Goal: Information Seeking & Learning: Learn about a topic

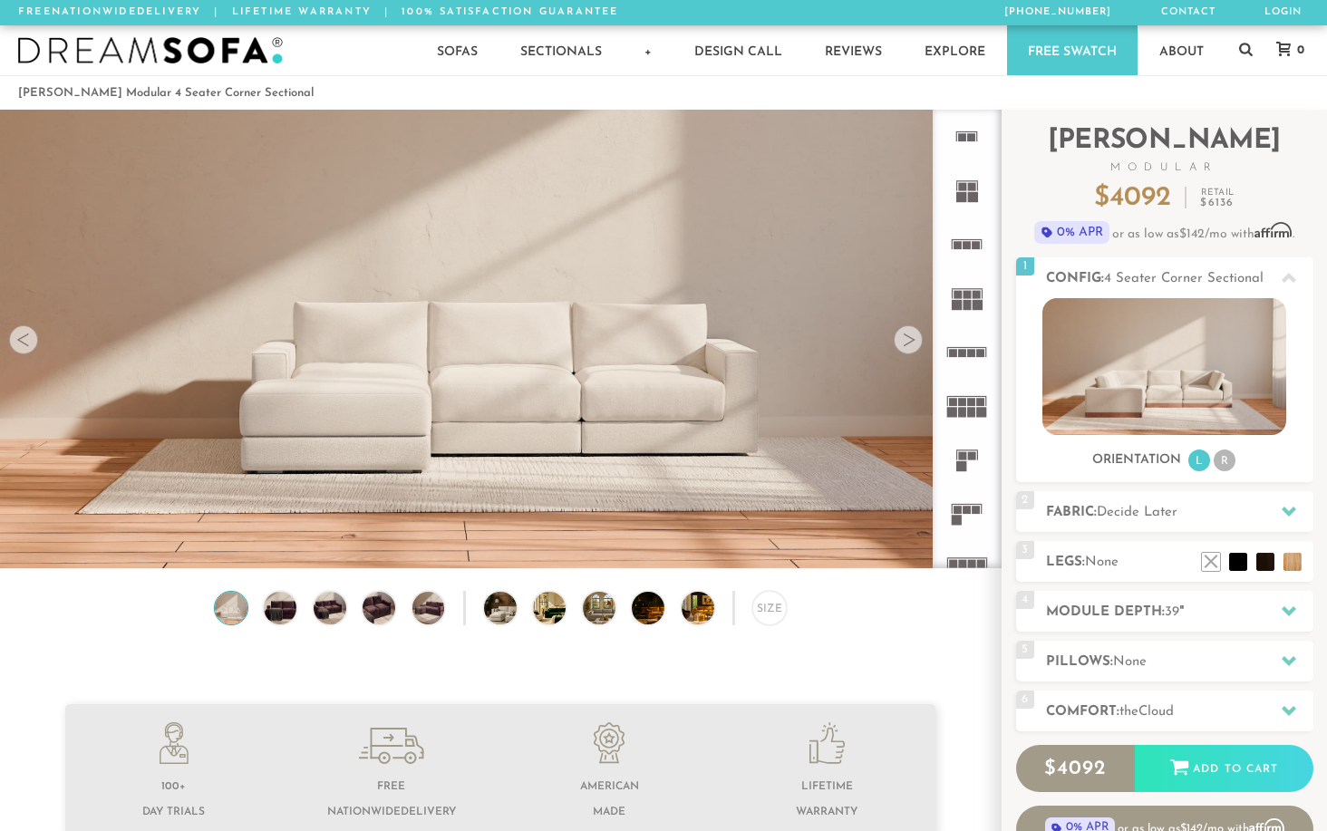
click at [902, 349] on div at bounding box center [908, 339] width 29 height 29
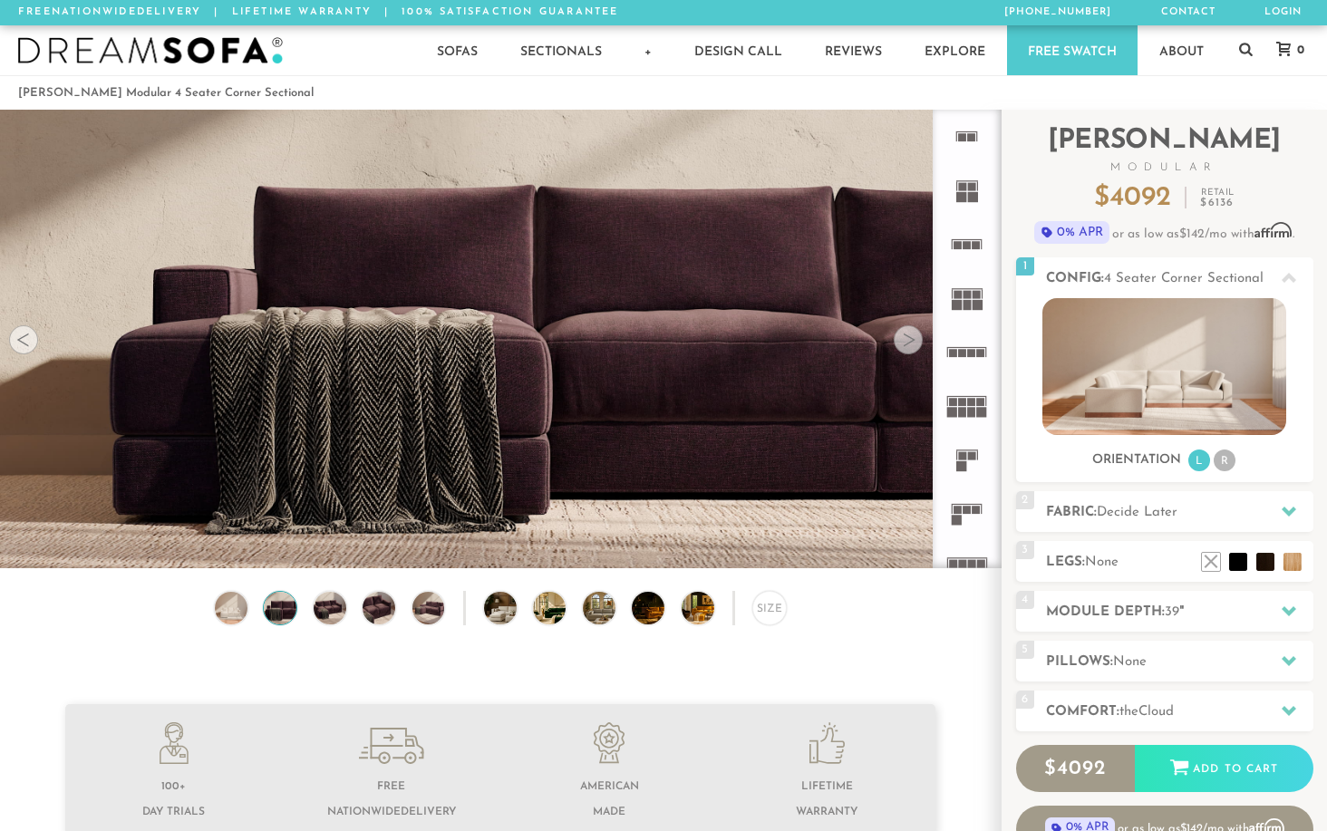
click at [903, 349] on div at bounding box center [908, 339] width 29 height 29
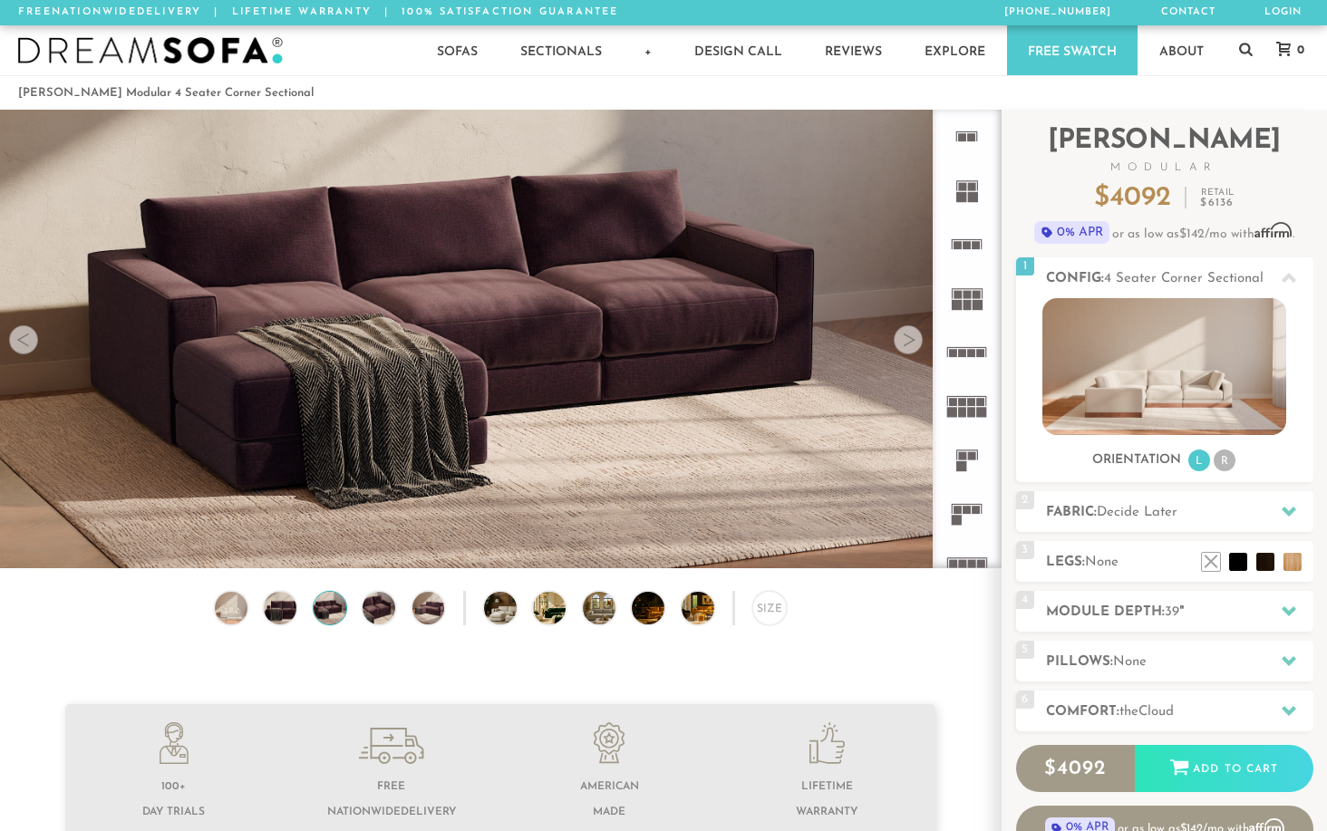
click at [903, 349] on div at bounding box center [908, 339] width 29 height 29
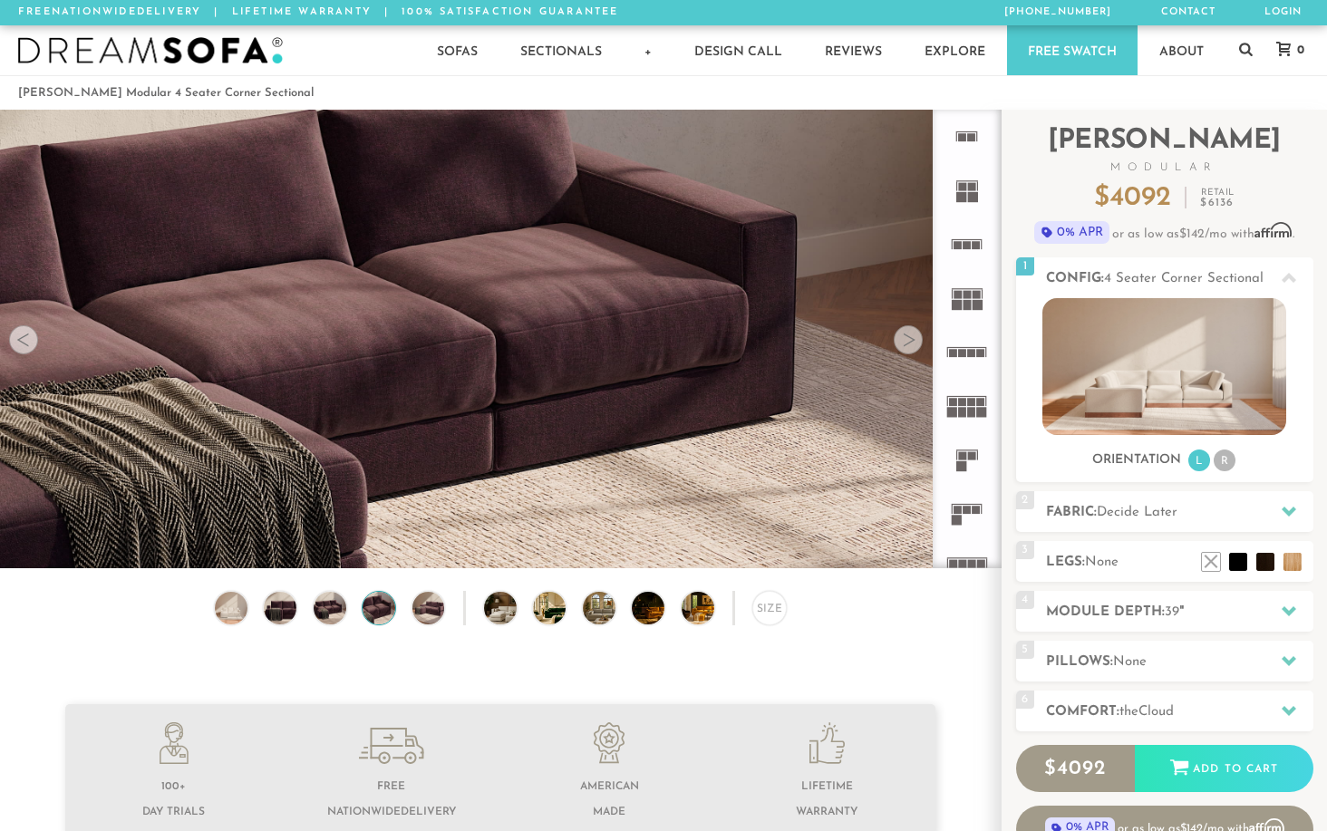
click at [903, 349] on div at bounding box center [908, 339] width 29 height 29
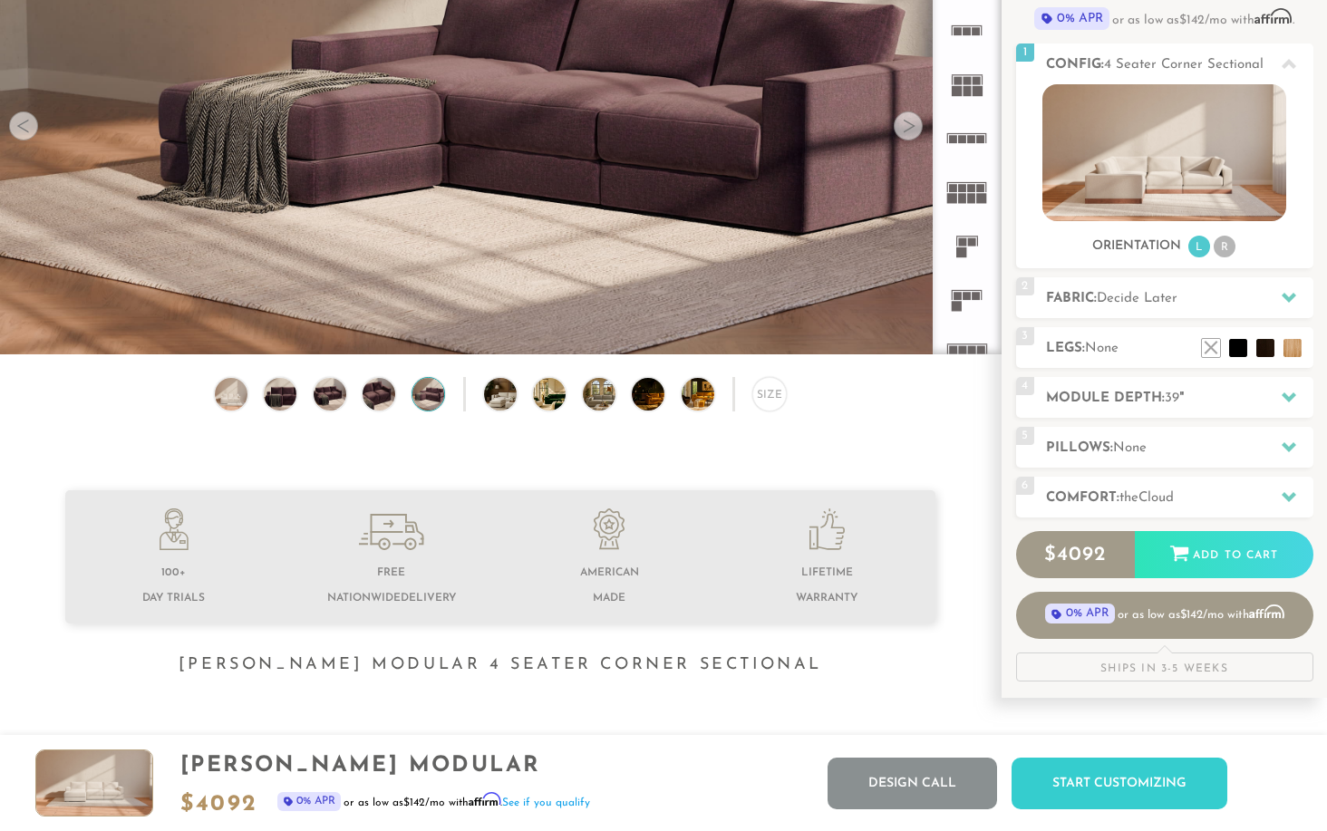
scroll to position [206, 0]
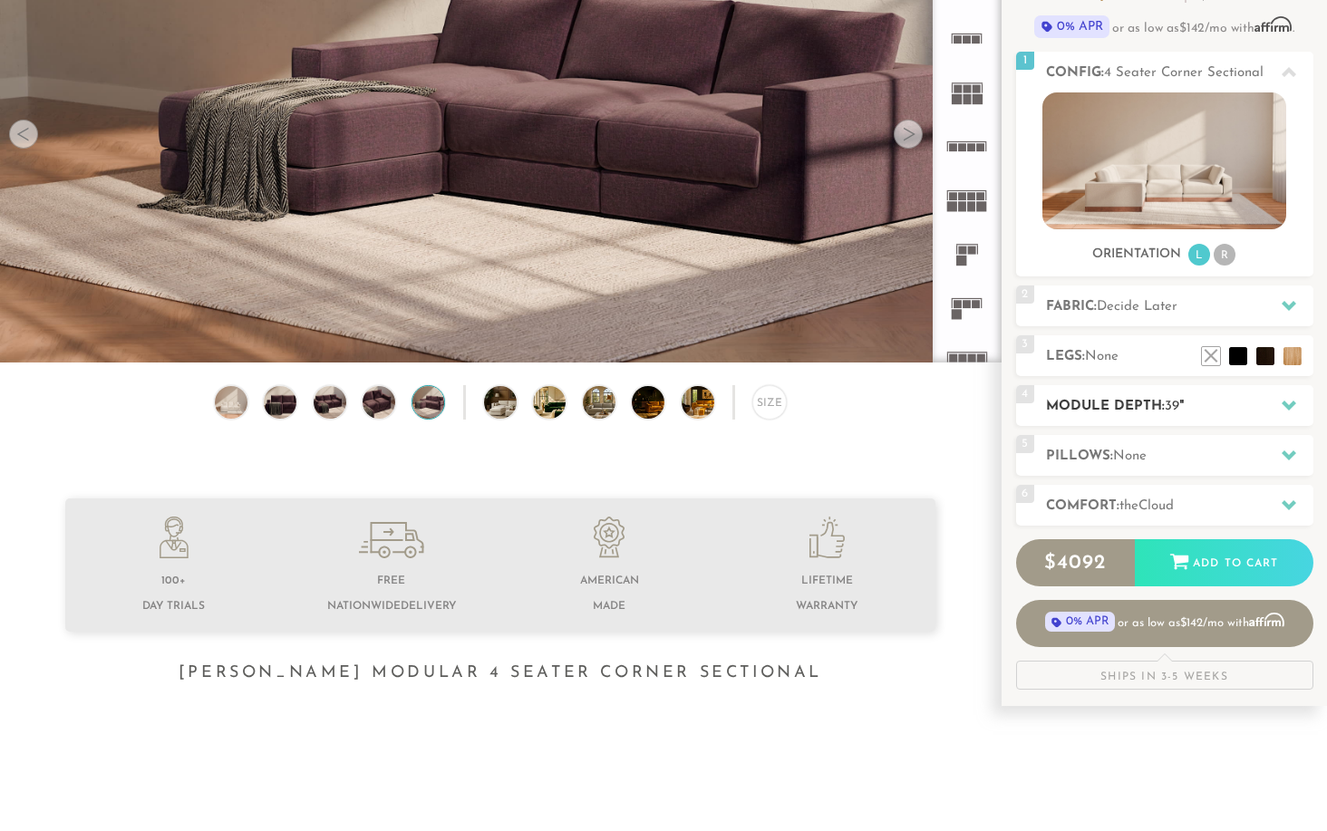
click at [1124, 410] on h2 "Module Depth: 39 "" at bounding box center [1179, 406] width 267 height 21
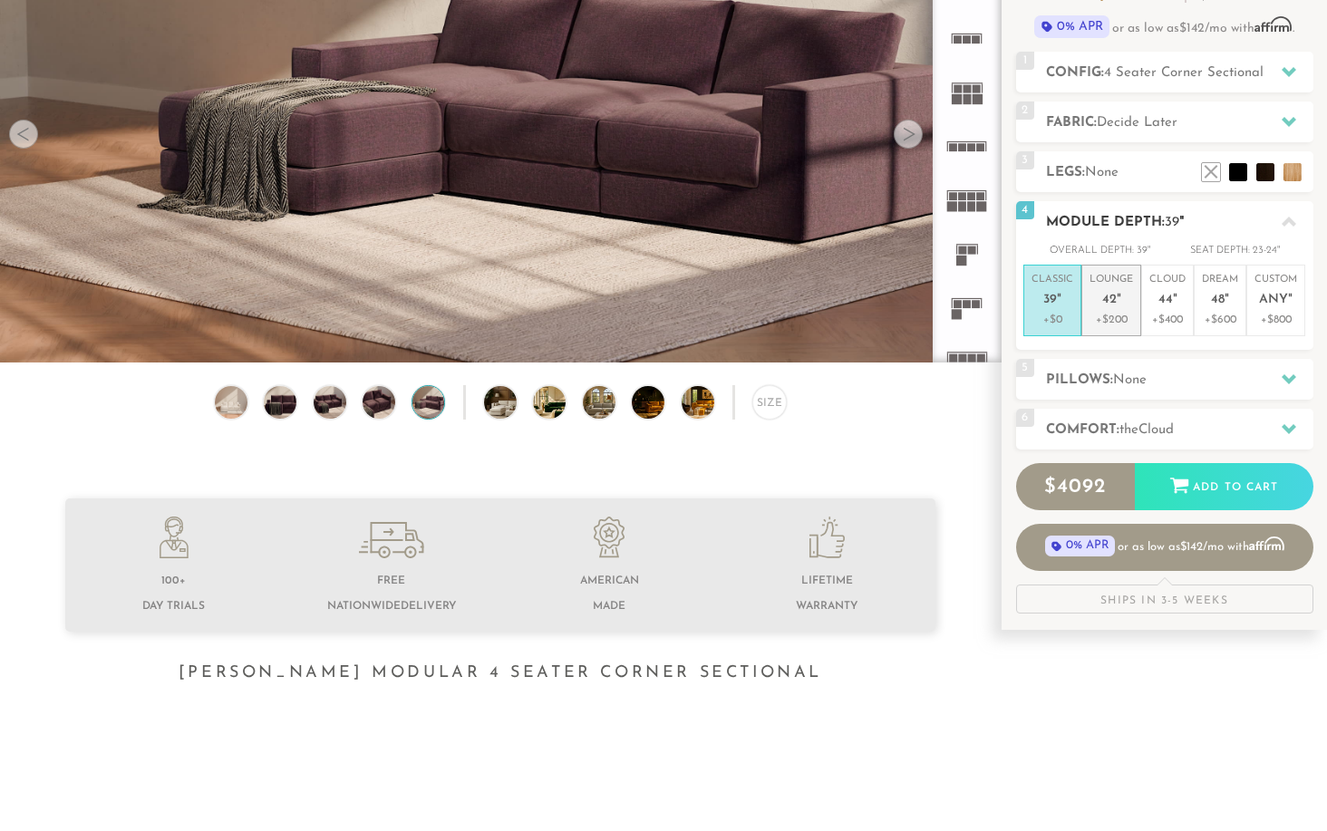
drag, startPoint x: 1105, startPoint y: 291, endPoint x: 1095, endPoint y: 292, distance: 10.0
click at [1105, 291] on p "Lounge 42 "" at bounding box center [1110, 292] width 43 height 39
click at [1051, 301] on span "39" at bounding box center [1050, 300] width 14 height 15
click at [1199, 82] on h2 "Config: 4 Seater Corner Sectional" at bounding box center [1179, 73] width 267 height 21
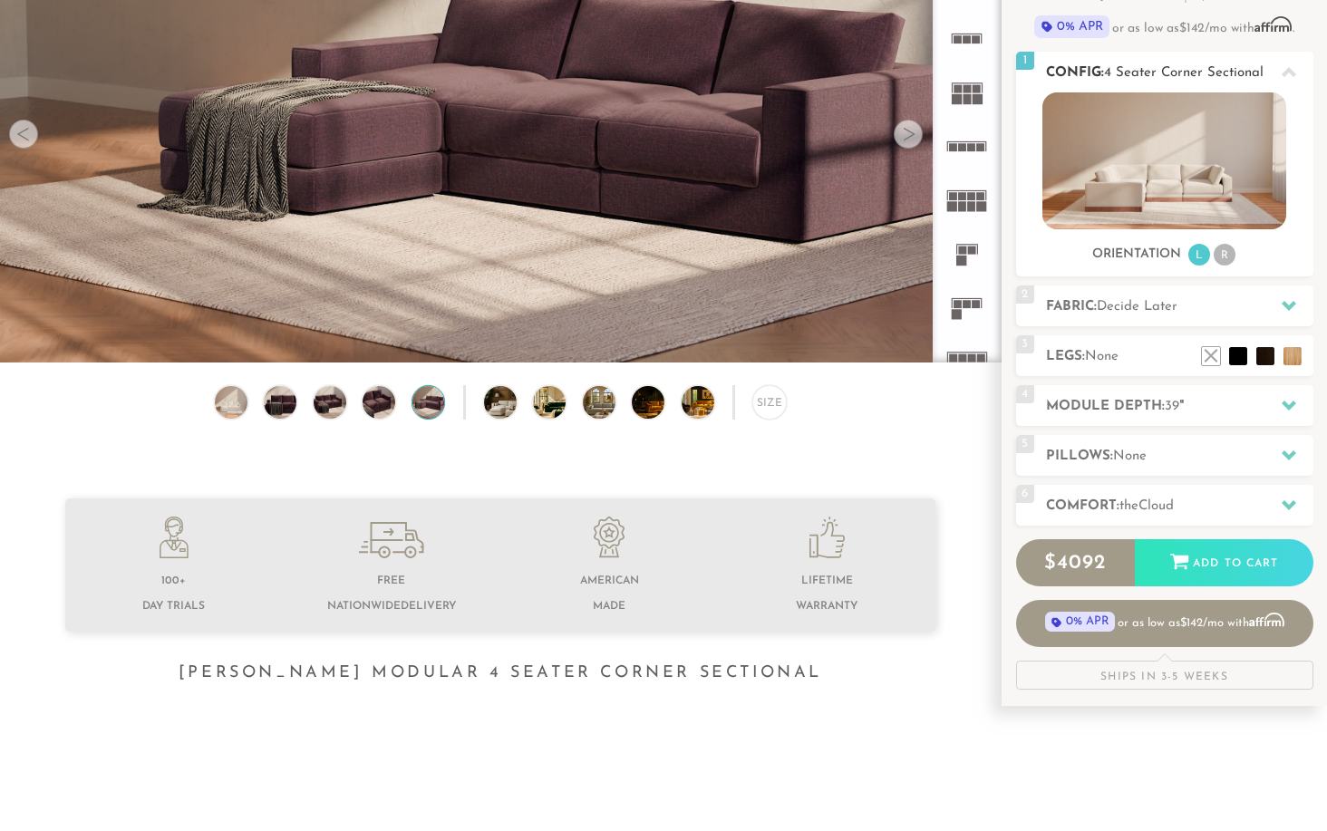
scroll to position [0, 0]
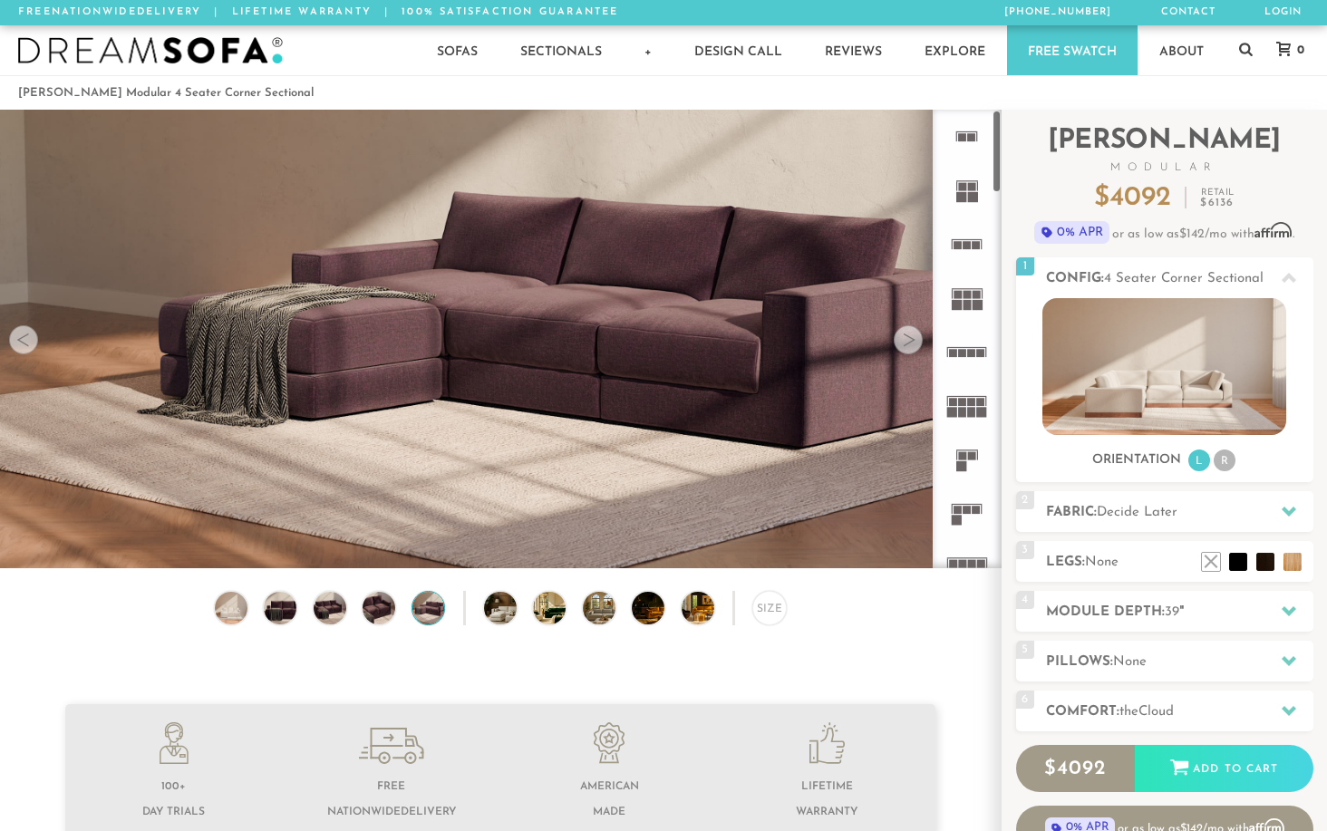
click at [971, 138] on rect at bounding box center [972, 137] width 8 height 8
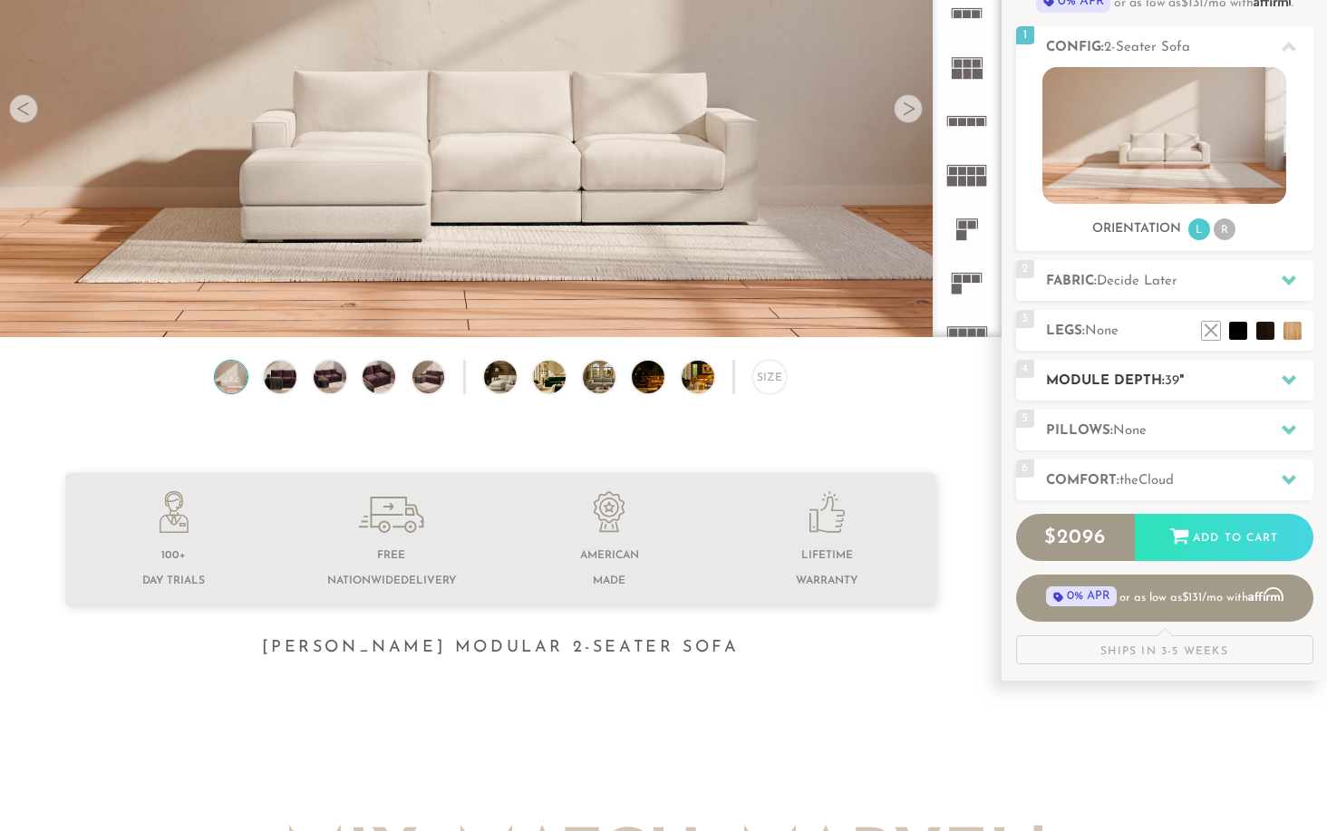
scroll to position [227, 0]
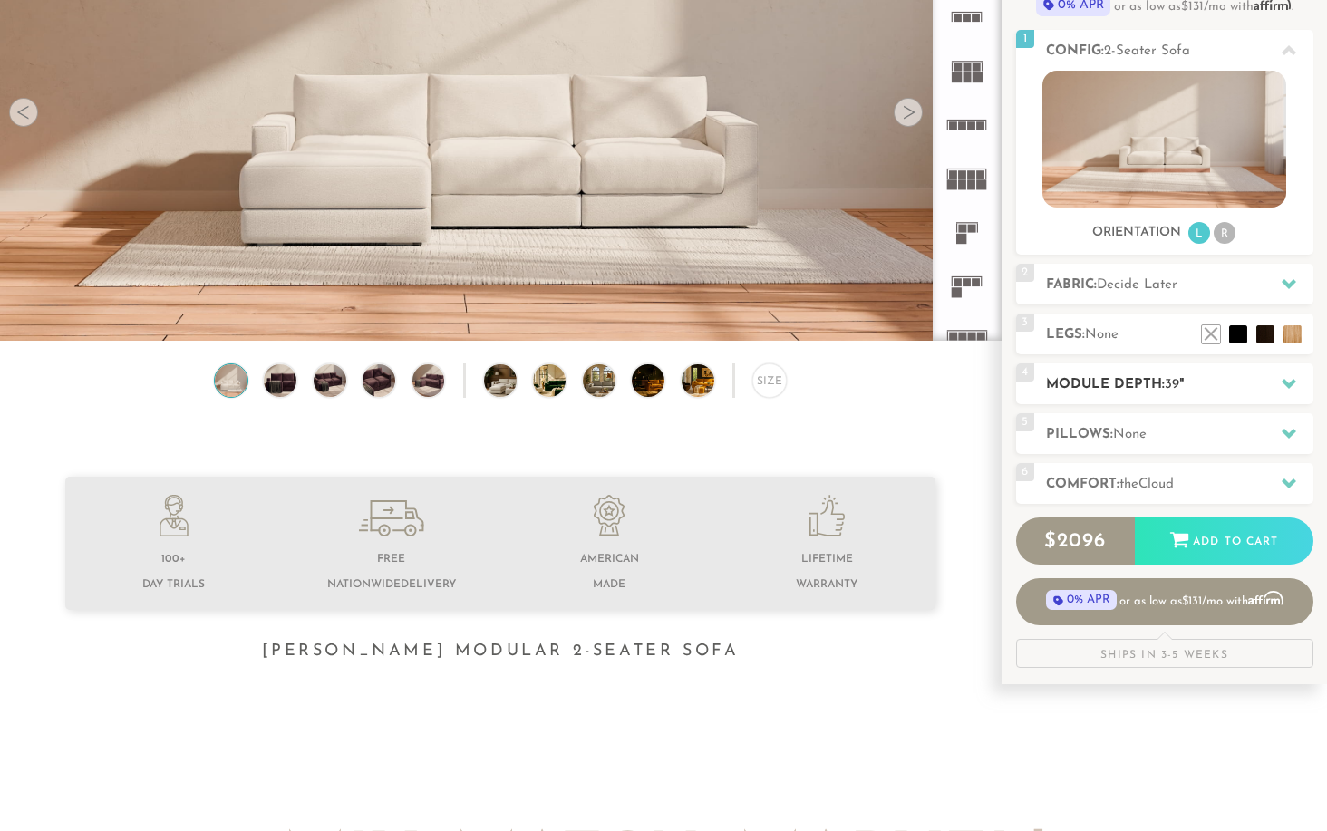
click at [1171, 391] on span "39" at bounding box center [1171, 385] width 14 height 14
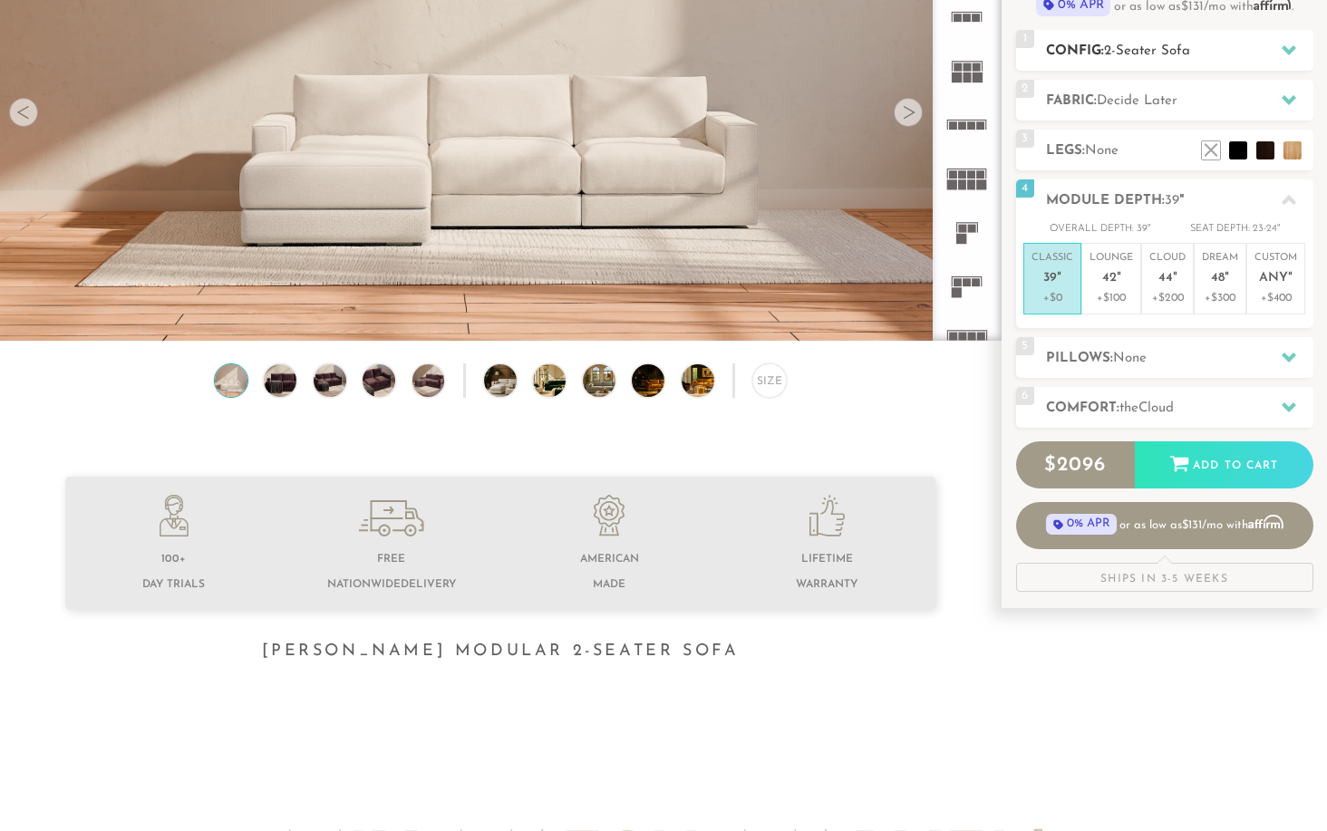
click at [1134, 61] on h2 "Config: 2-Seater Sofa" at bounding box center [1179, 51] width 267 height 21
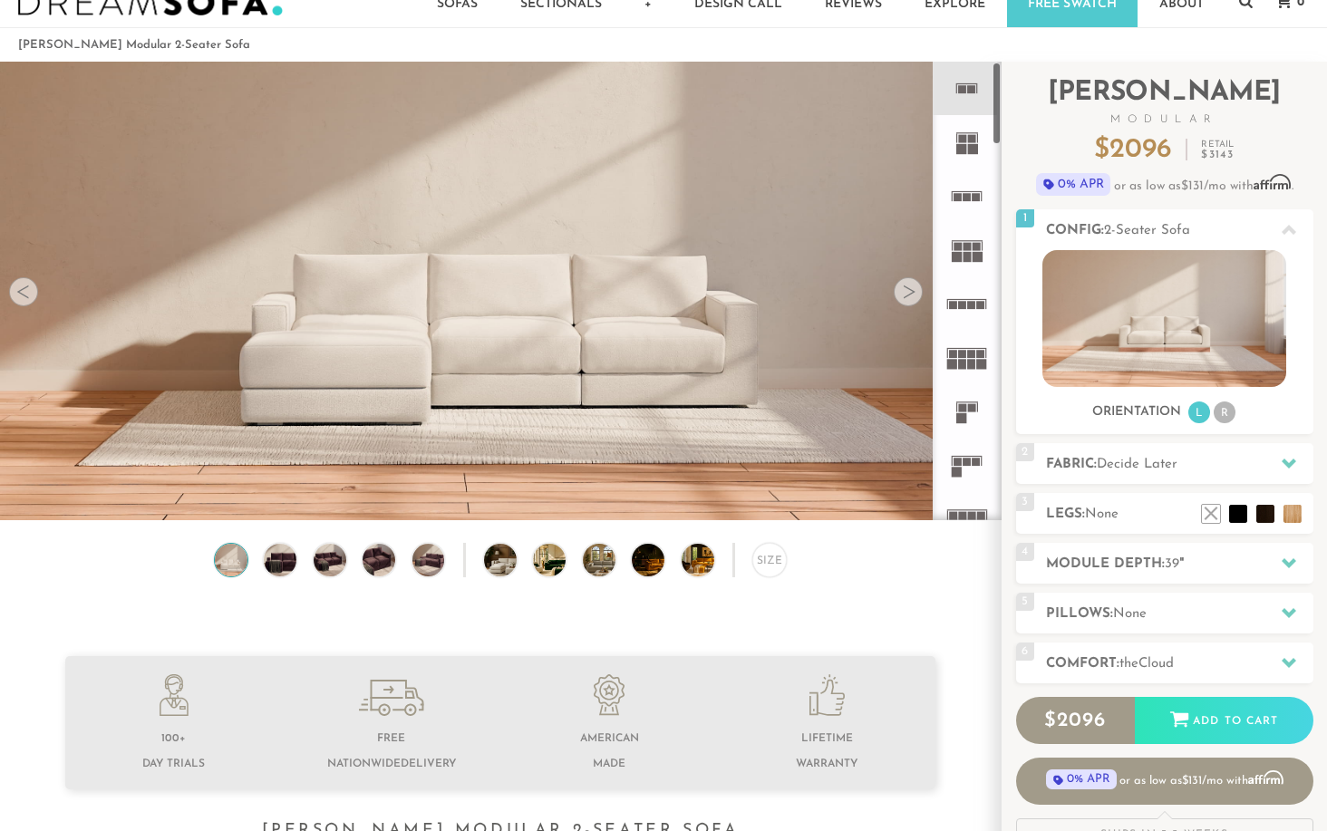
scroll to position [46, 0]
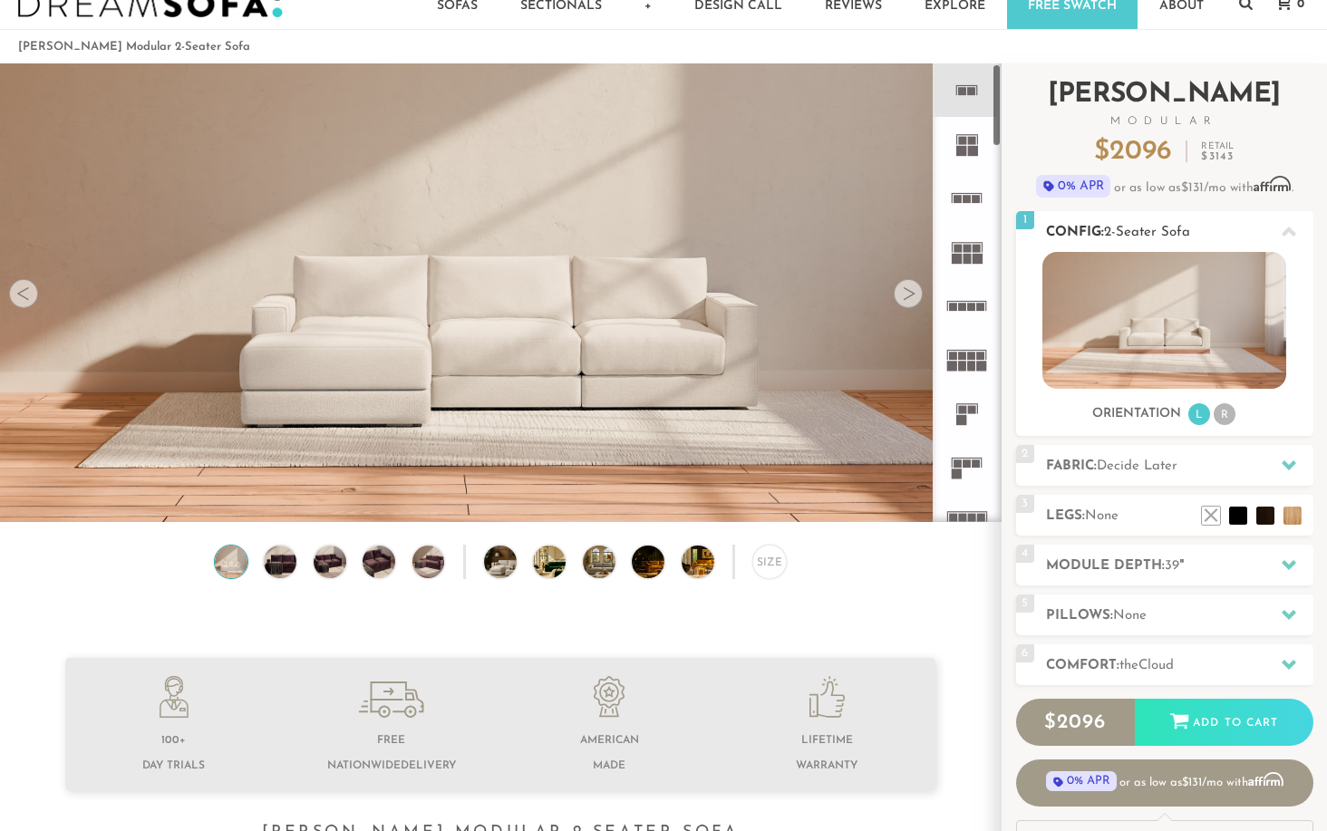
click at [1198, 304] on img at bounding box center [1164, 320] width 244 height 137
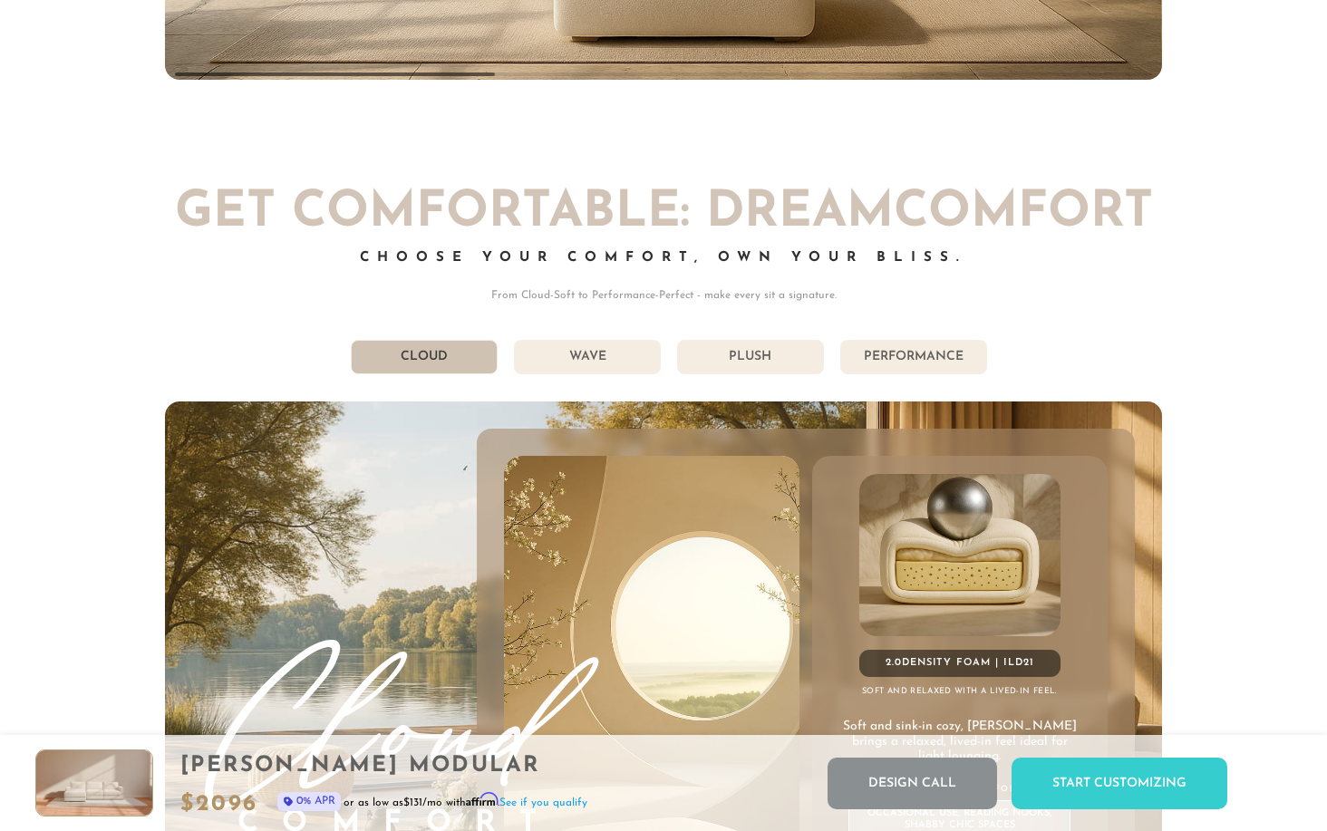
scroll to position [9386, 0]
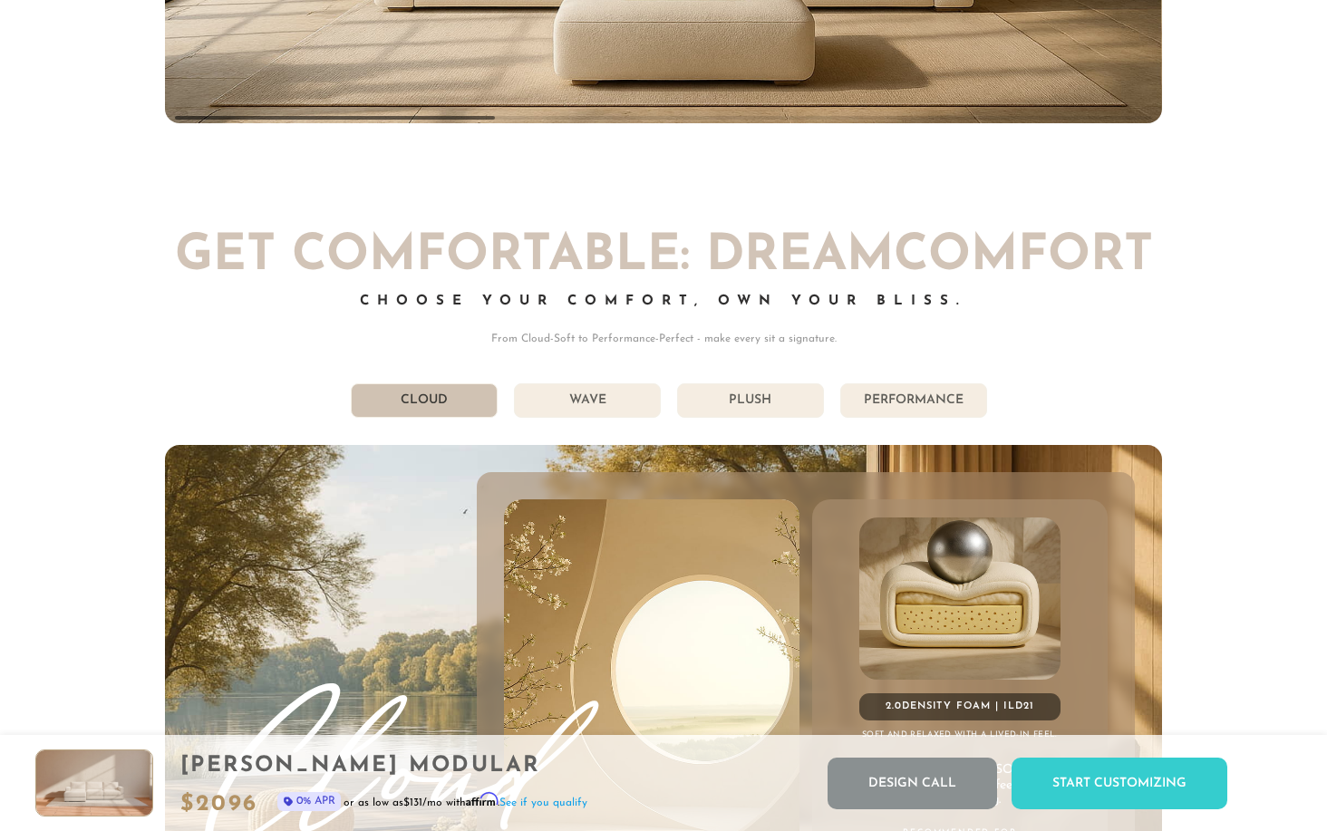
click at [569, 398] on li "Wave" at bounding box center [587, 400] width 147 height 34
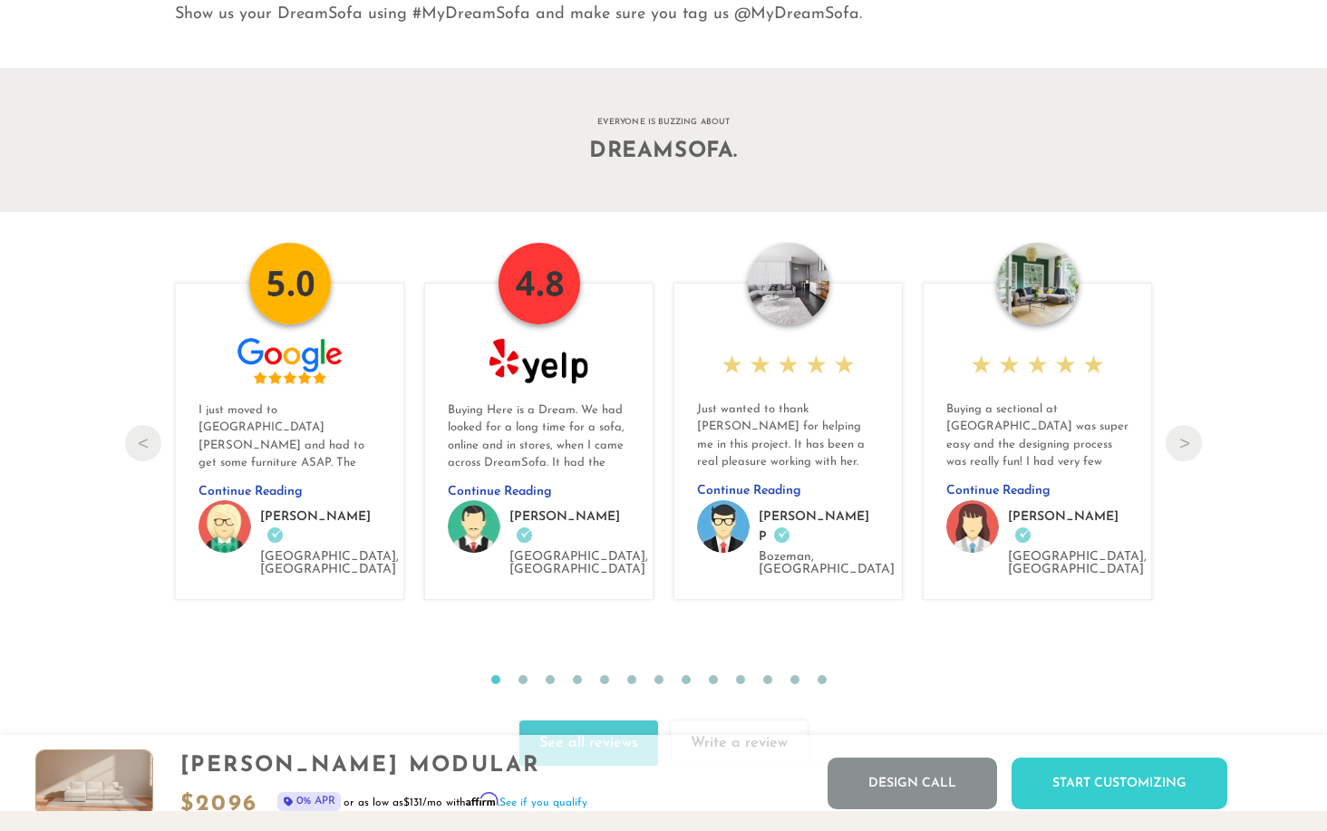
scroll to position [19309, 0]
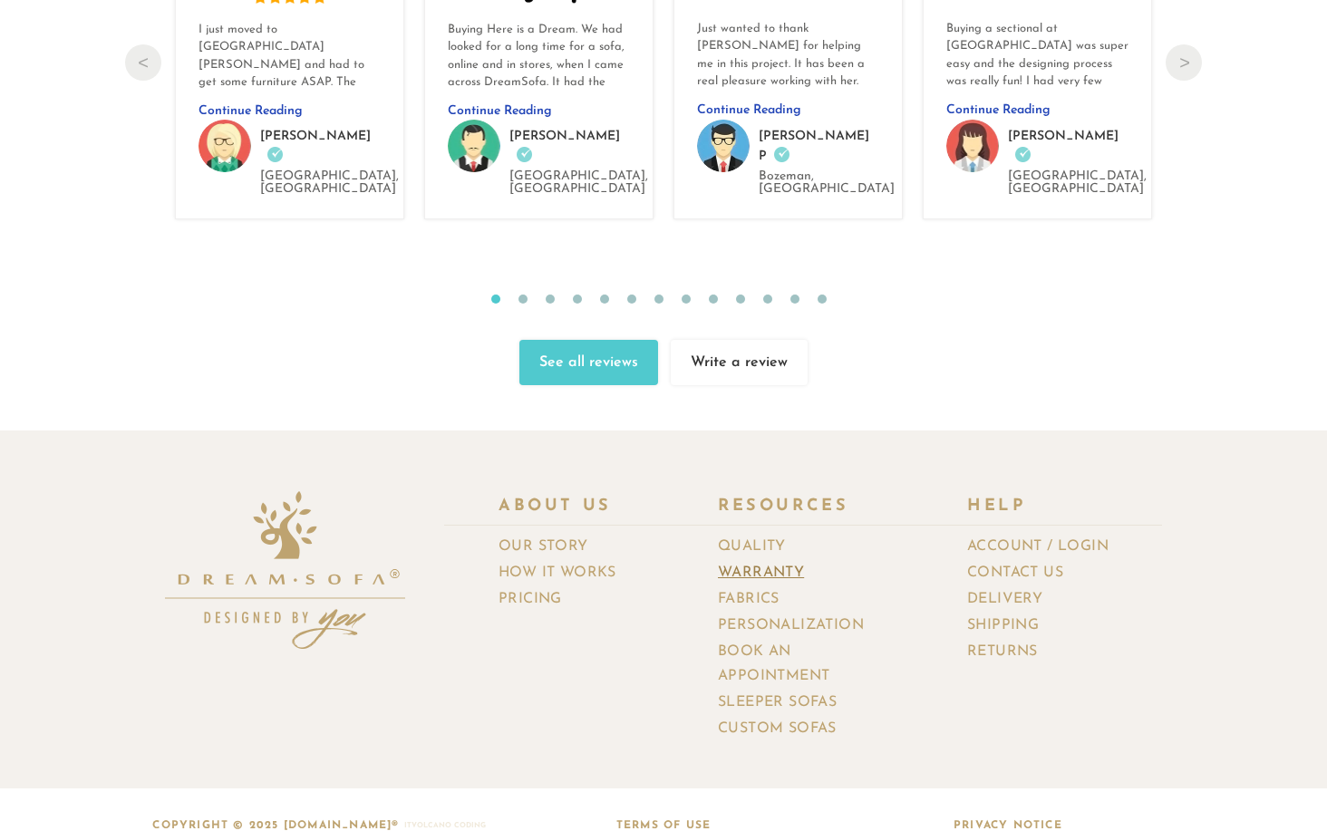
click at [774, 560] on link "Warranty" at bounding box center [768, 573] width 100 height 26
